Goal: Task Accomplishment & Management: Use online tool/utility

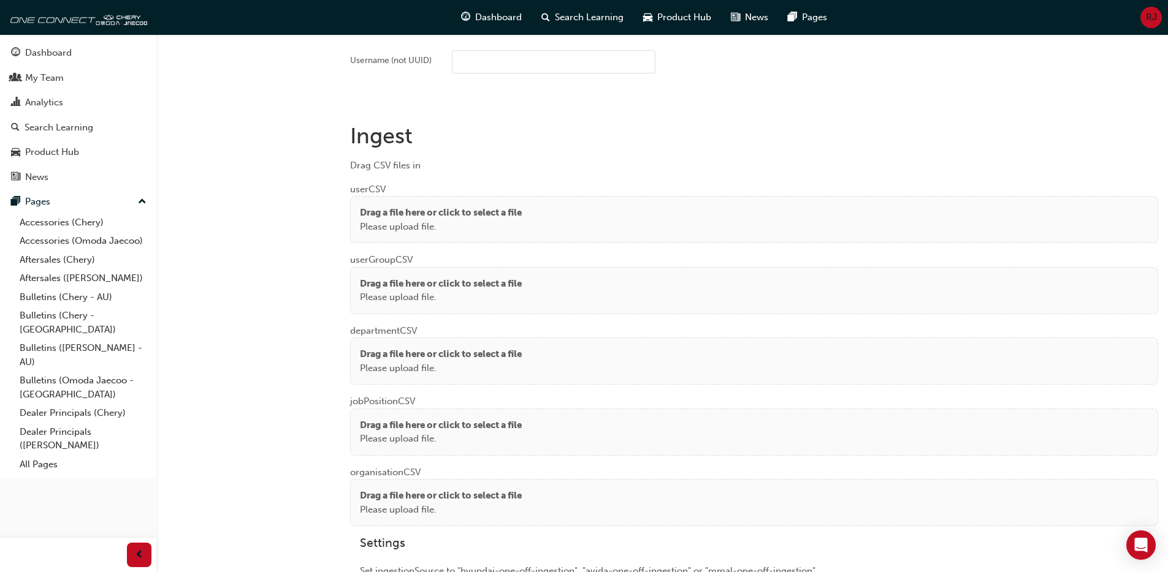
scroll to position [948, 0]
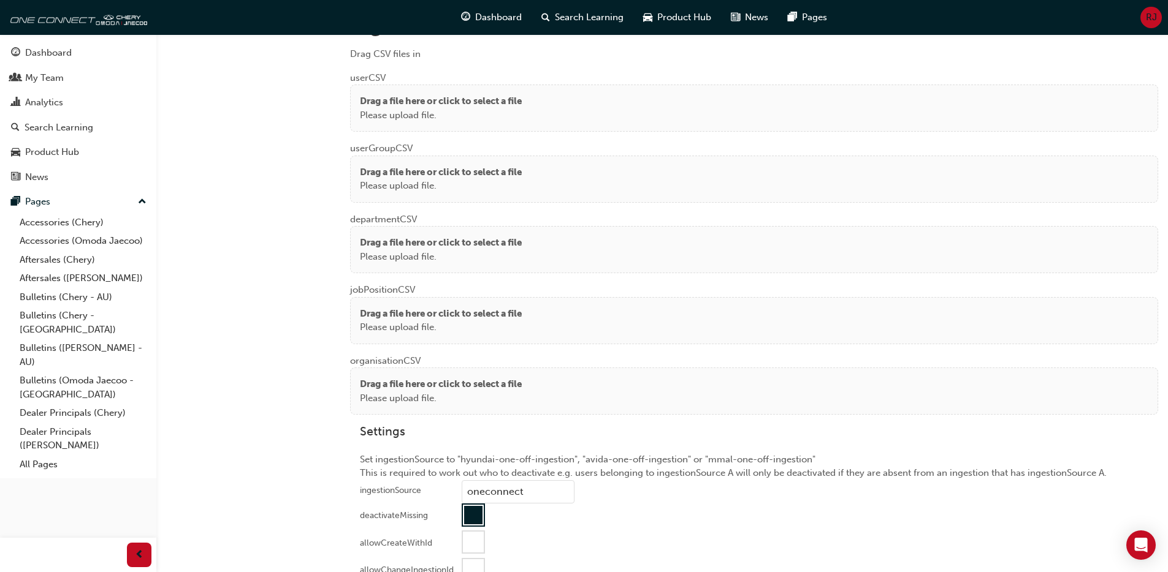
click at [463, 107] on p "Drag a file here or click to select a file" at bounding box center [441, 101] width 162 height 14
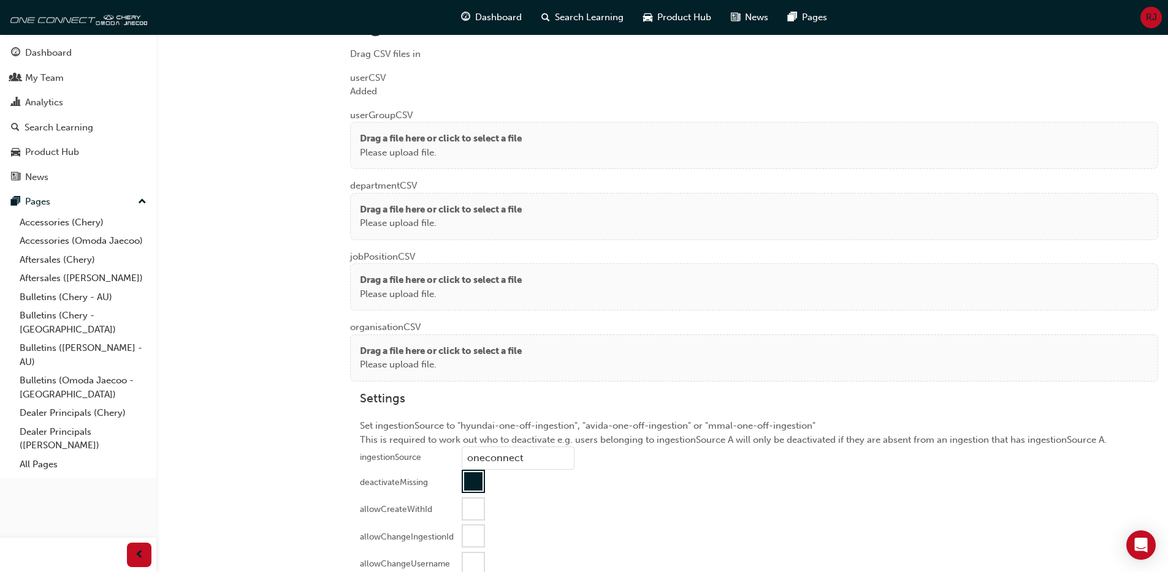
click at [477, 487] on div at bounding box center [473, 482] width 18 height 18
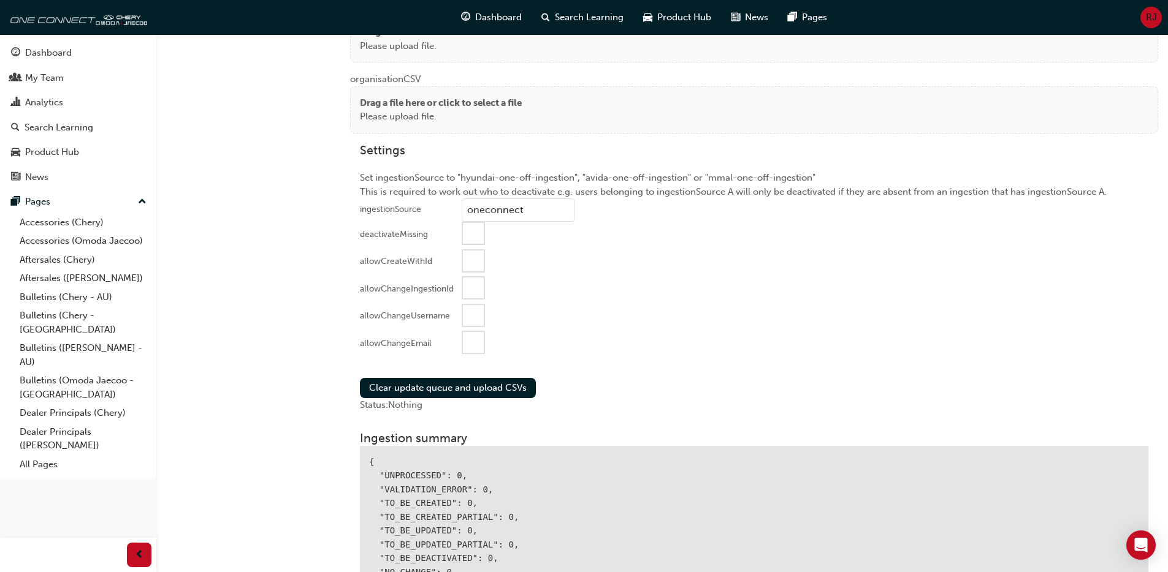
scroll to position [1221, 0]
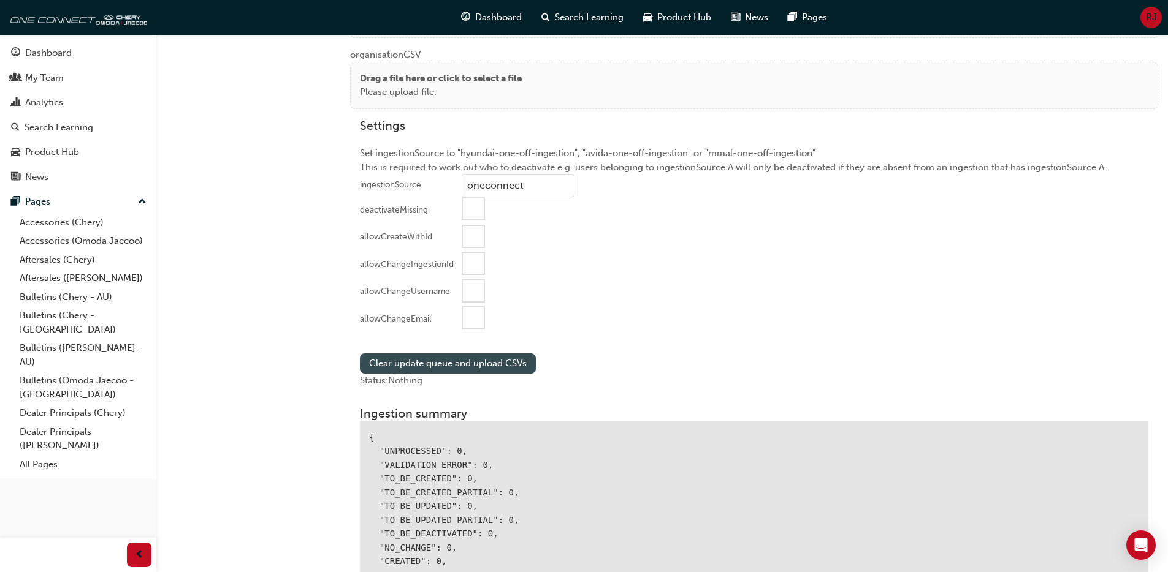
click at [478, 361] on button "Clear update queue and upload CSVs" at bounding box center [448, 364] width 176 height 20
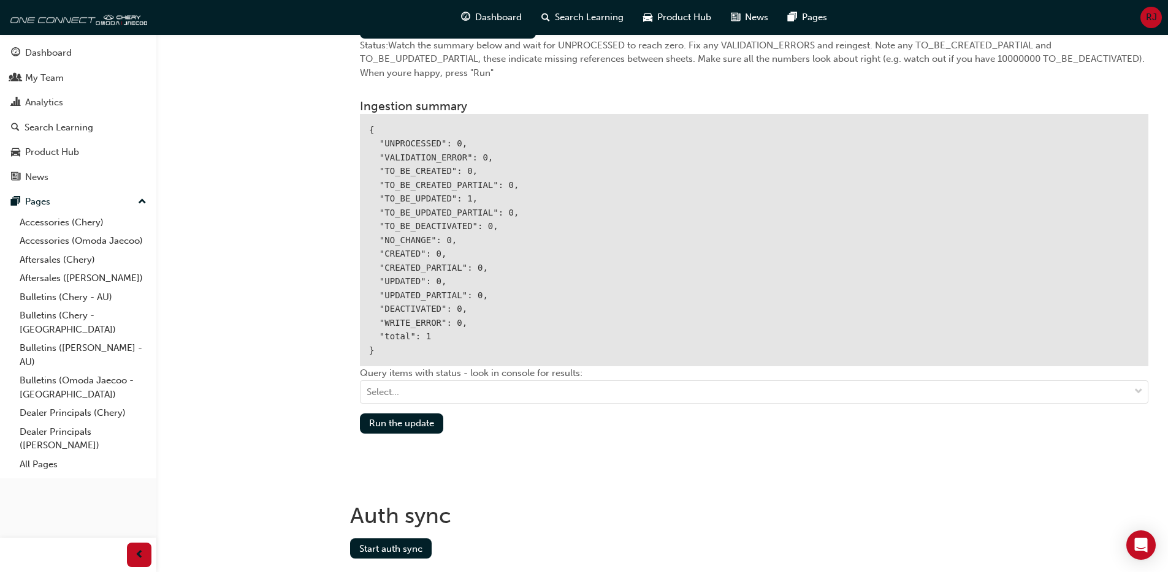
scroll to position [1557, 0]
click at [400, 421] on button "Run the update" at bounding box center [401, 423] width 83 height 20
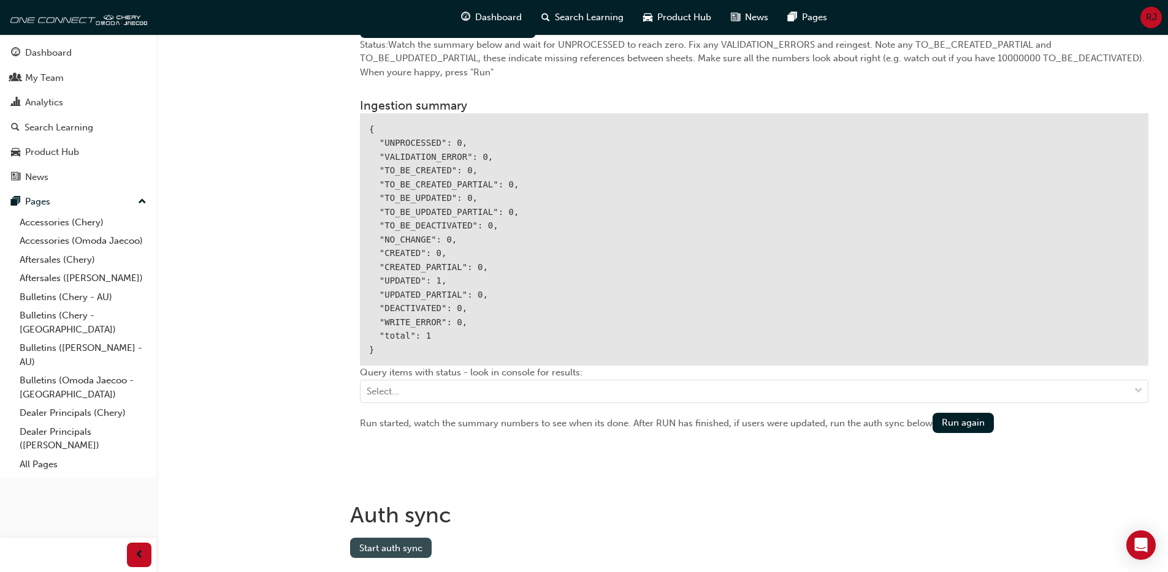
click at [415, 547] on button "Start auth sync" at bounding box center [391, 548] width 82 height 20
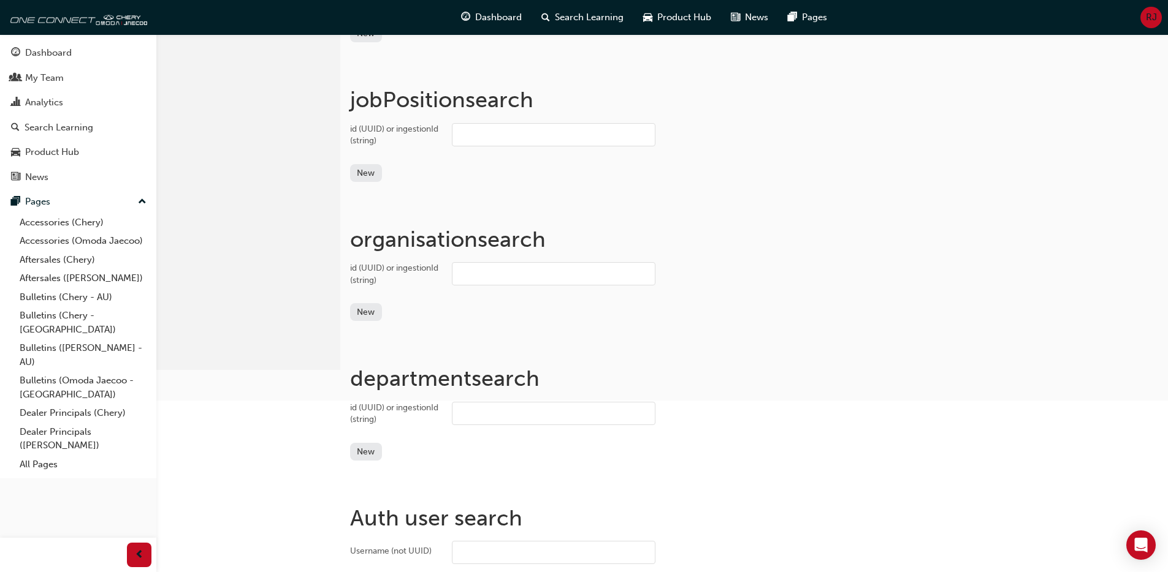
scroll to position [0, 0]
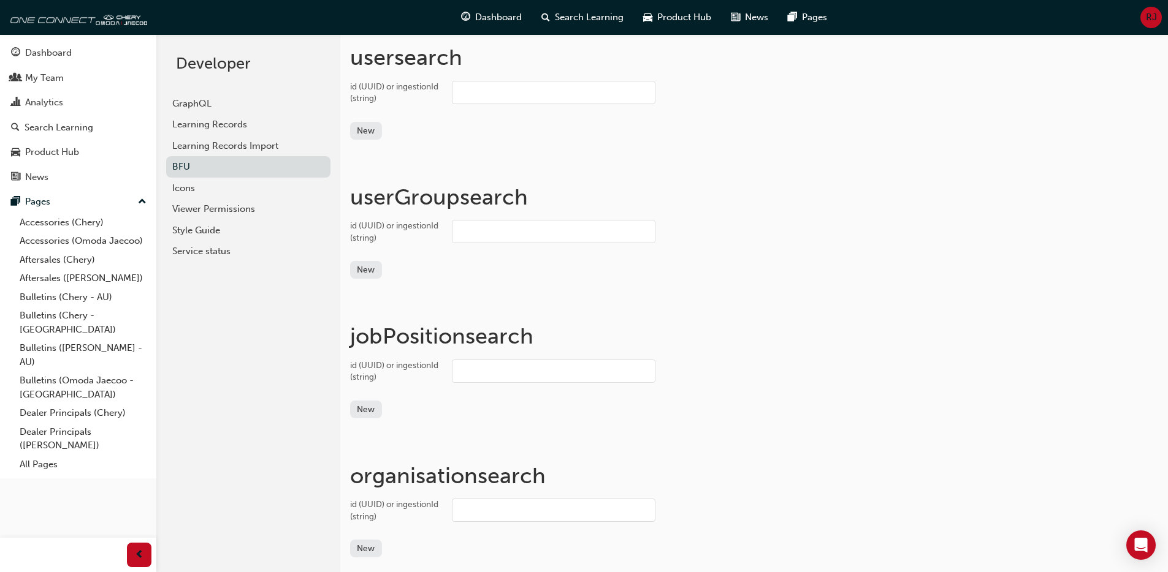
click at [485, 101] on input "id (UUID) or ingestionId (string)" at bounding box center [553, 92] width 203 height 23
paste input "bb7a531d-2525-4feb-9e71-46a9108f5eb3"
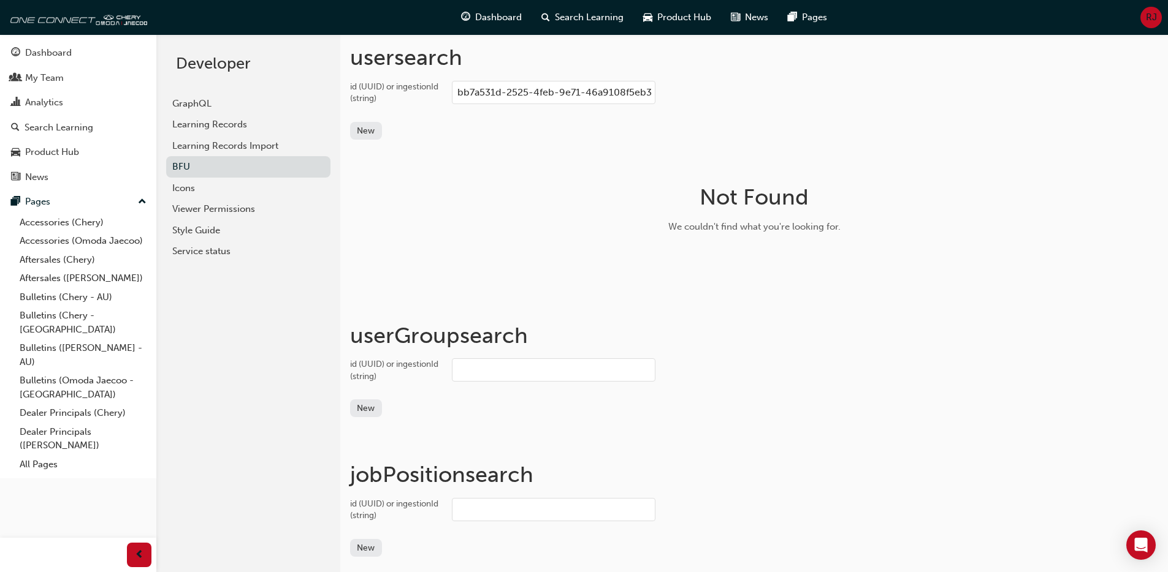
click at [1146, 20] on span "RJ" at bounding box center [1151, 17] width 11 height 14
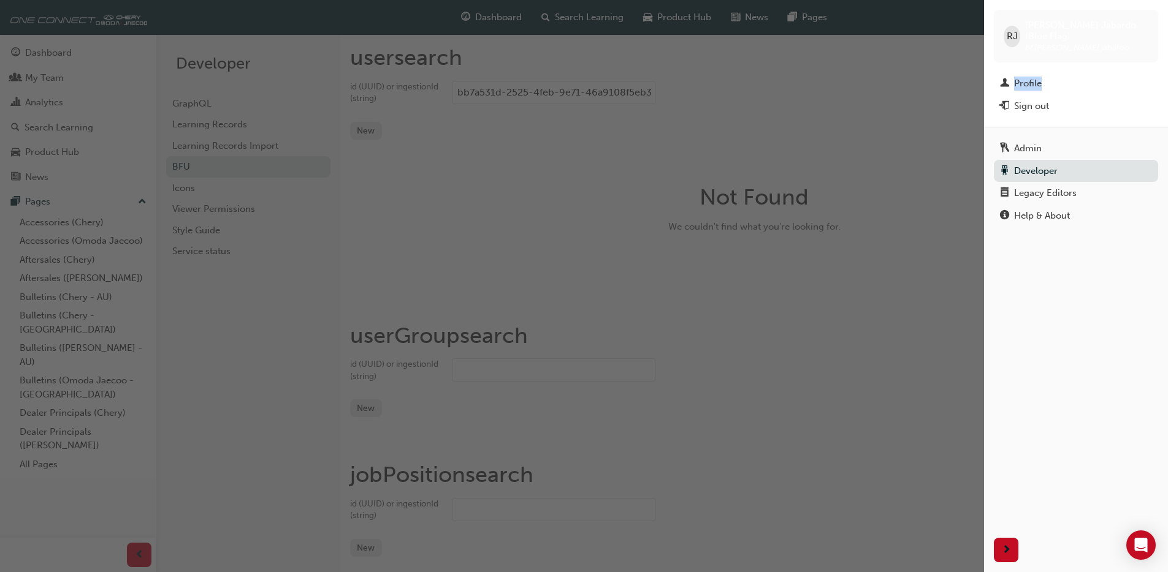
click at [939, 133] on div "button" at bounding box center [492, 286] width 984 height 572
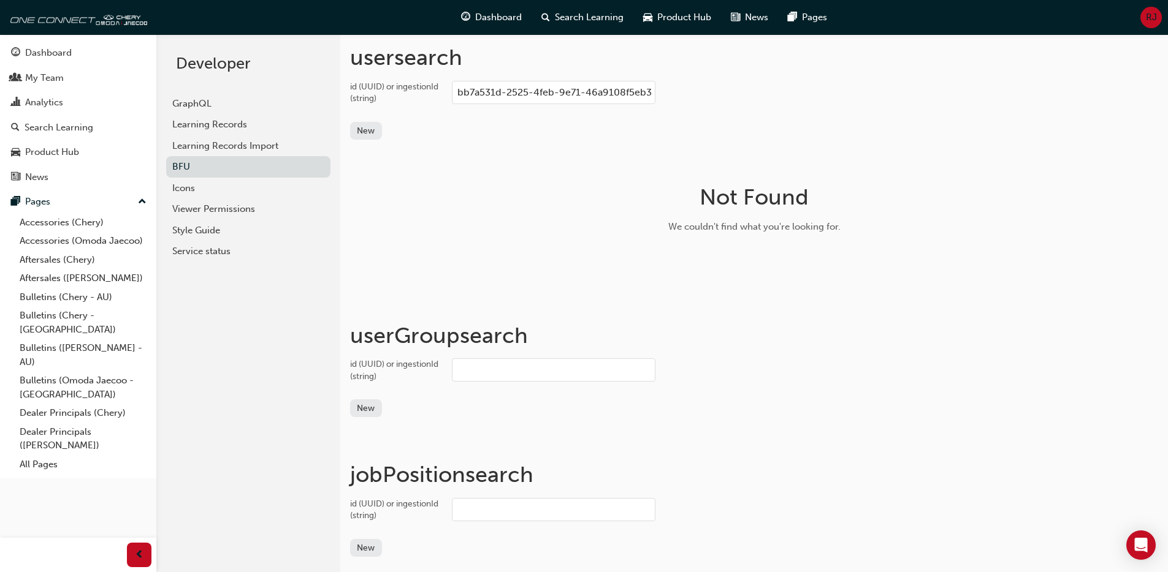
click at [600, 92] on input "bb7a531d-2525-4feb-9e71-46a9108f5eb3" at bounding box center [553, 92] width 203 height 23
paste input "chau1361"
click at [479, 90] on input "chau1361" at bounding box center [553, 92] width 203 height 23
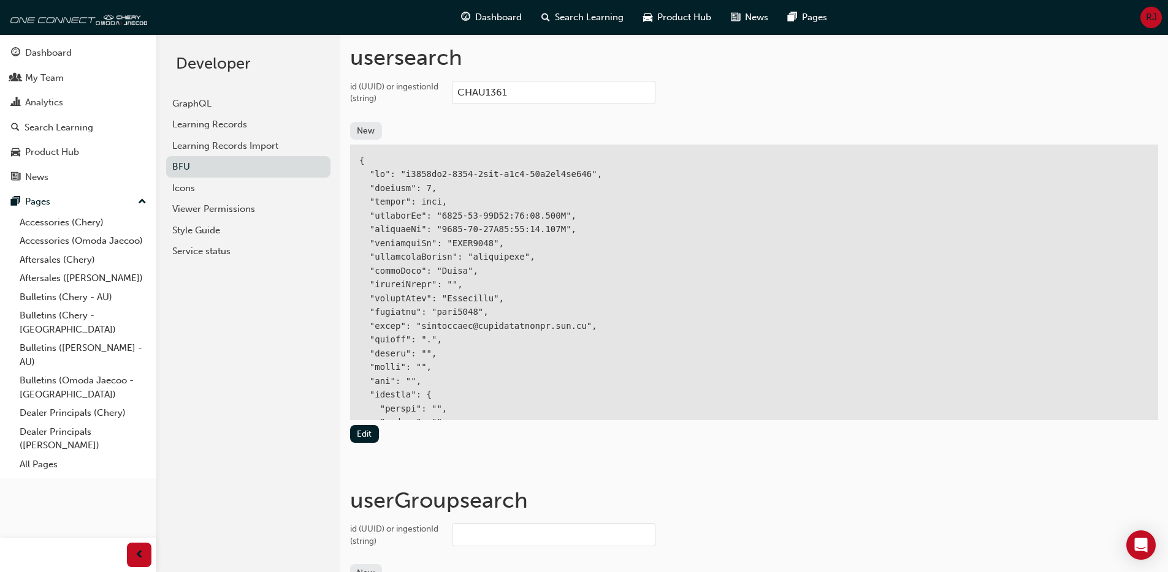
click at [418, 173] on div at bounding box center [754, 547] width 808 height 805
drag, startPoint x: 418, startPoint y: 173, endPoint x: 528, endPoint y: 173, distance: 109.7
click at [418, 173] on div at bounding box center [754, 547] width 808 height 805
click at [588, 174] on div at bounding box center [754, 547] width 808 height 805
copy div "f7005ec2-2621-4cba-b9d5-21a2dc0ff686"
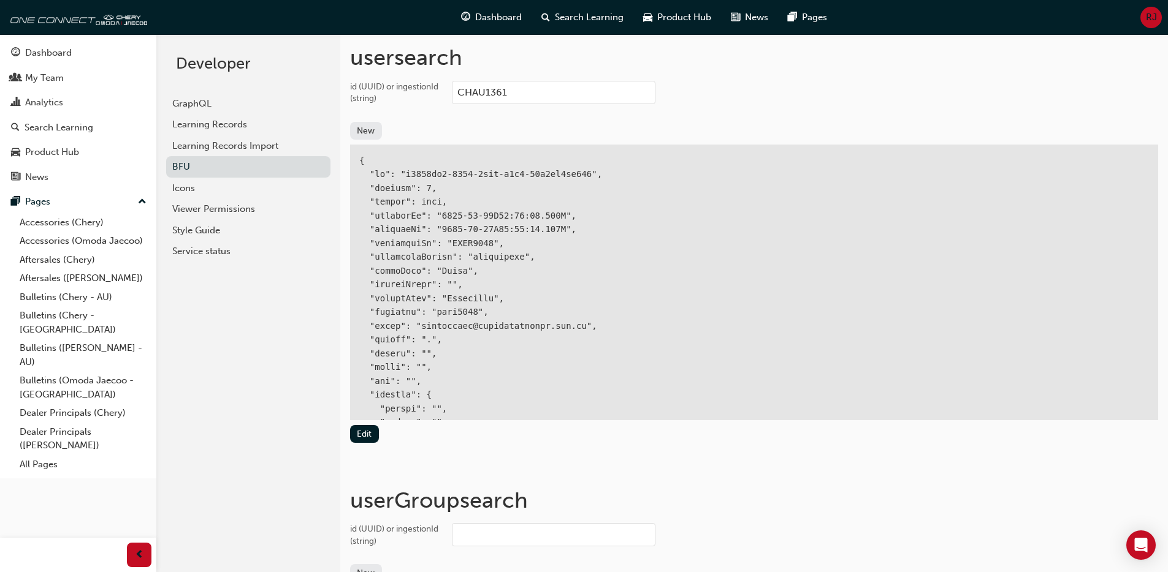
click at [496, 100] on input "CHAU1361" at bounding box center [553, 92] width 203 height 23
paste input "2024"
type input "CHAU2024"
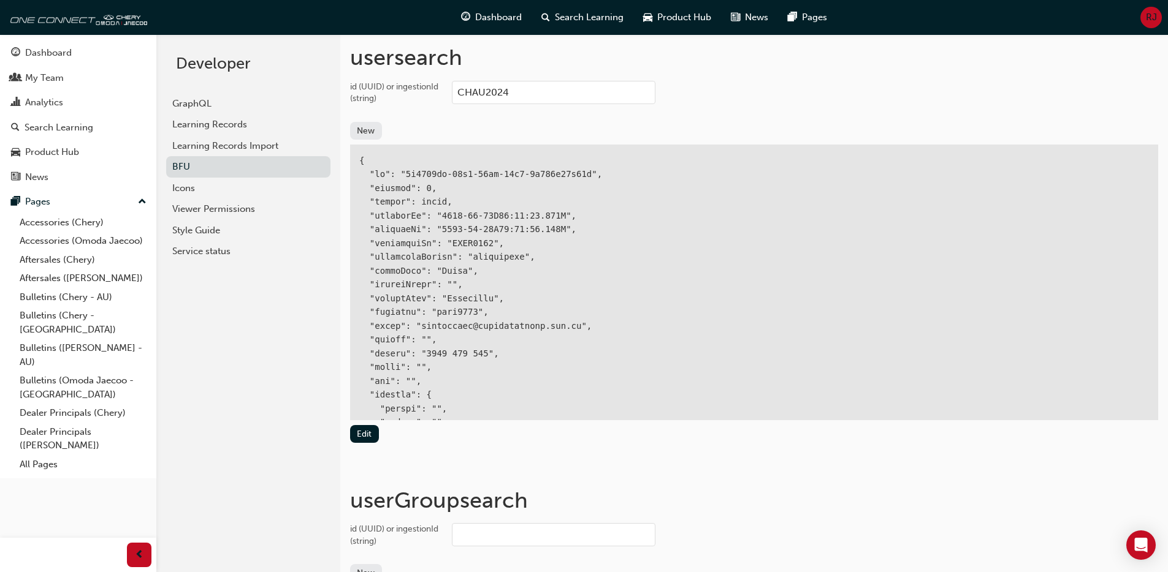
click at [430, 171] on div at bounding box center [754, 547] width 808 height 805
drag, startPoint x: 430, startPoint y: 171, endPoint x: 515, endPoint y: 175, distance: 85.3
click at [431, 172] on div at bounding box center [754, 547] width 808 height 805
click at [549, 175] on div at bounding box center [754, 547] width 808 height 805
copy div "2b4781ea-48c4-48ff-83b5-8d278f71e95e"
